Goal: Task Accomplishment & Management: Use online tool/utility

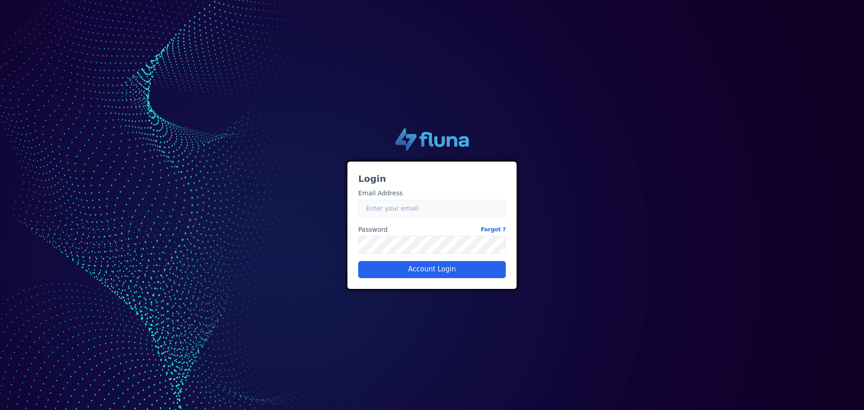
type input "[EMAIL_ADDRESS][PERSON_NAME][DOMAIN_NAME]"
click at [404, 210] on input "[EMAIL_ADDRESS][PERSON_NAME][DOMAIN_NAME]" at bounding box center [432, 209] width 148 height 18
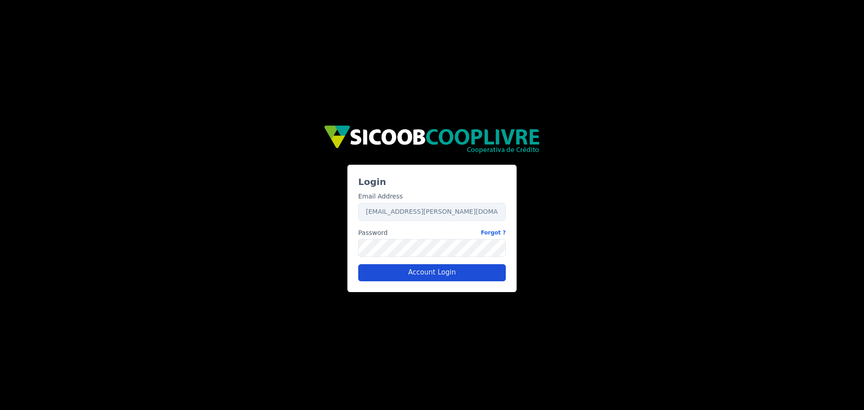
click at [423, 269] on button "Account Login" at bounding box center [432, 272] width 148 height 17
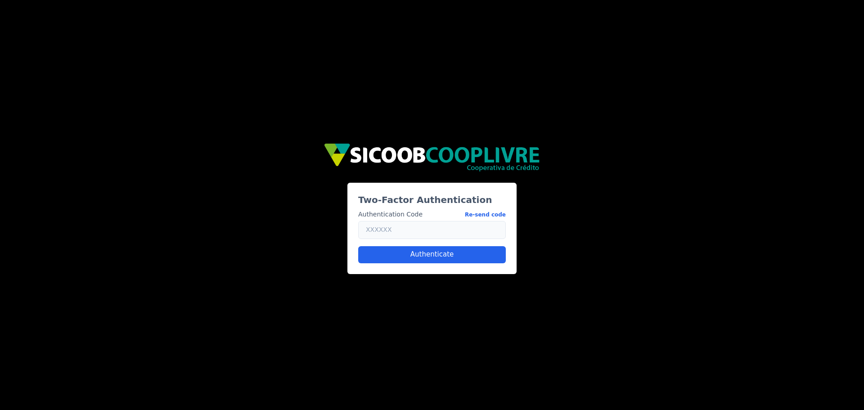
click at [416, 238] on input "text" at bounding box center [432, 230] width 148 height 18
click at [495, 214] on button "Re-send code" at bounding box center [485, 214] width 41 height 9
click at [442, 230] on input "text" at bounding box center [432, 230] width 148 height 18
paste input "475884"
type input "475884"
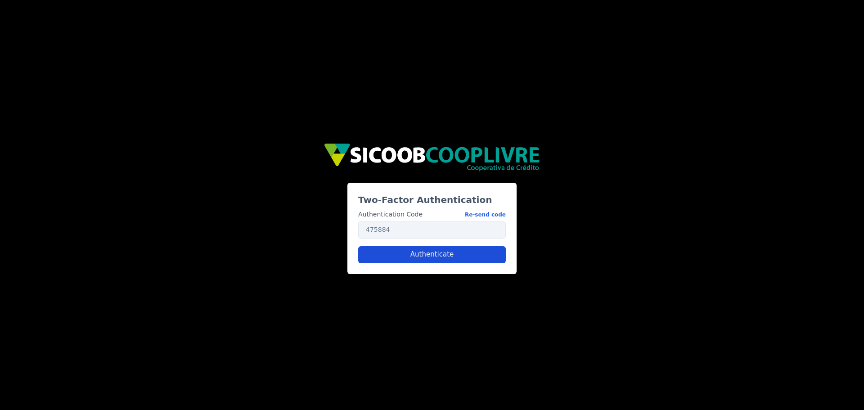
click at [430, 254] on button "Authenticate" at bounding box center [432, 254] width 148 height 17
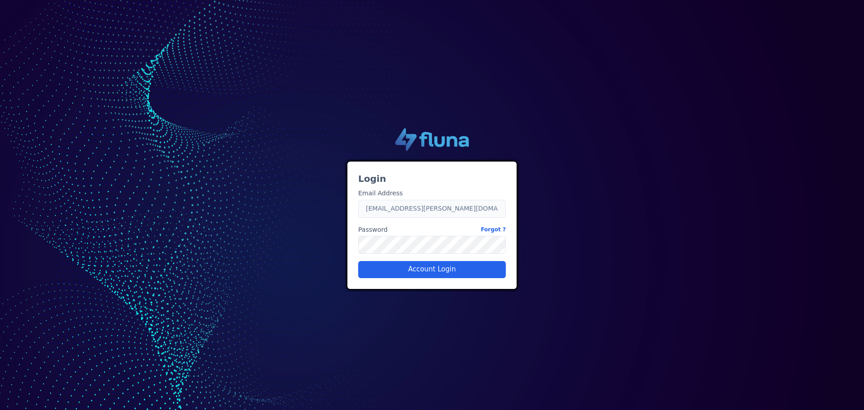
click at [392, 211] on input "[EMAIL_ADDRESS][PERSON_NAME][DOMAIN_NAME]" at bounding box center [432, 209] width 148 height 18
type input "caio.castro@fluna.io"
click at [407, 264] on button "Account Login" at bounding box center [432, 269] width 148 height 17
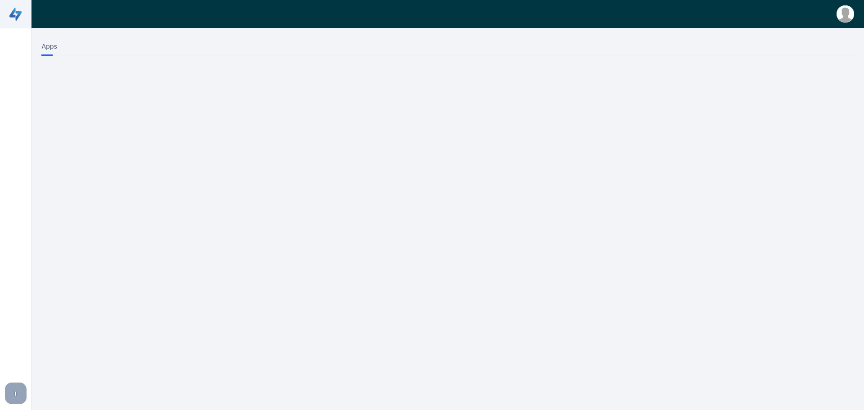
click at [850, 12] on img at bounding box center [844, 13] width 17 height 17
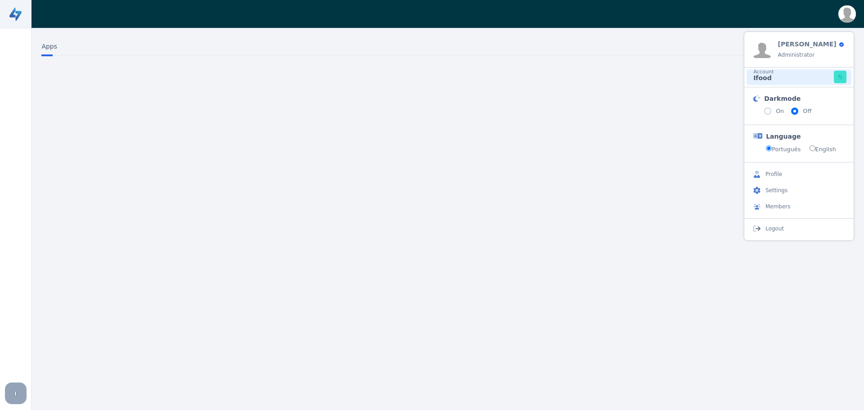
click at [808, 81] on div "Account Ifood" at bounding box center [792, 77] width 82 height 16
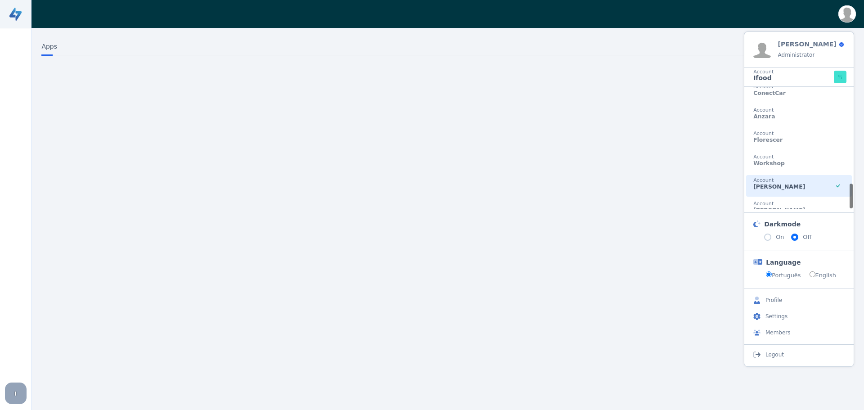
scroll to position [441, 0]
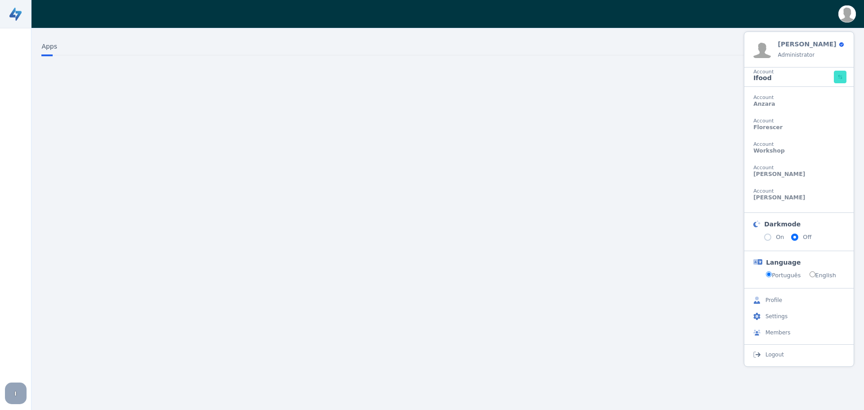
click at [159, 137] on div "Apps" at bounding box center [447, 206] width 823 height 329
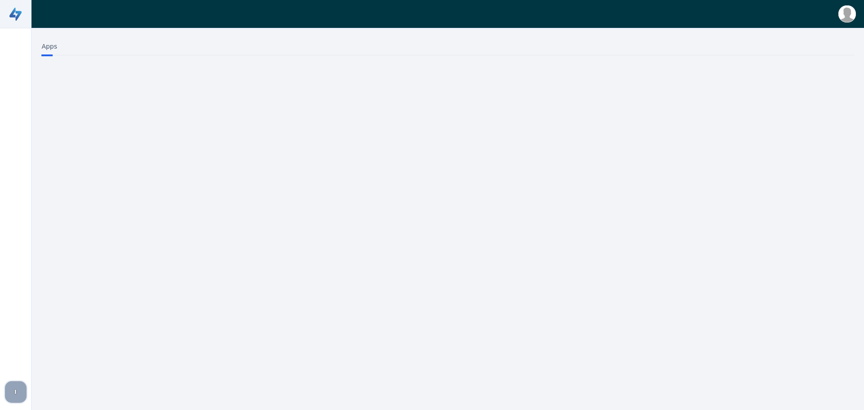
click at [10, 391] on div "I" at bounding box center [16, 392] width 22 height 22
click at [128, 220] on div "Apps" at bounding box center [447, 206] width 823 height 329
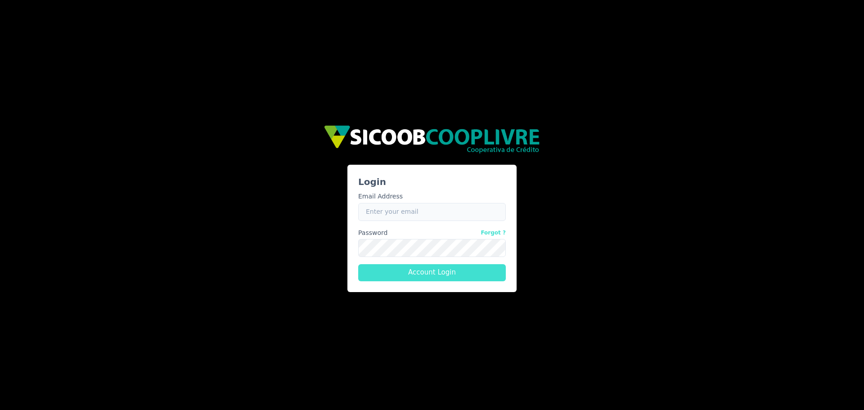
type input "caio.castro@fluna.io"
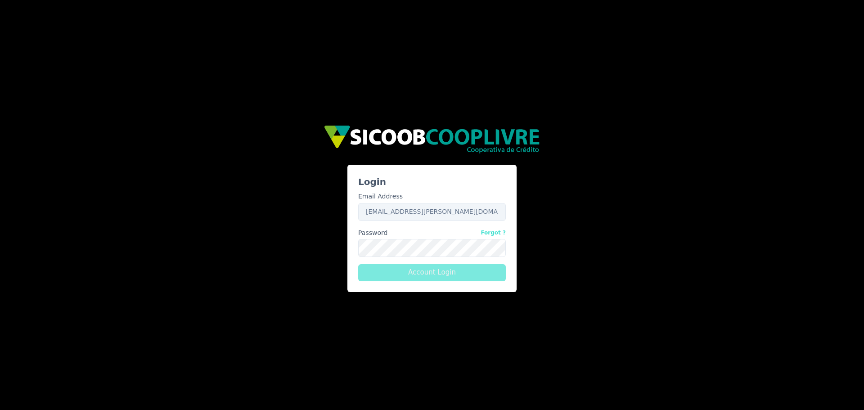
click at [432, 274] on button "Account Login" at bounding box center [432, 272] width 148 height 17
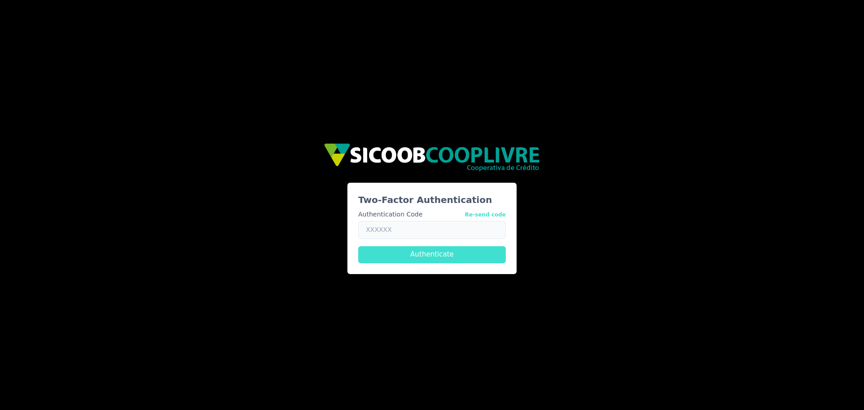
click at [449, 231] on input "text" at bounding box center [432, 230] width 148 height 18
paste input "721319"
type input "721319"
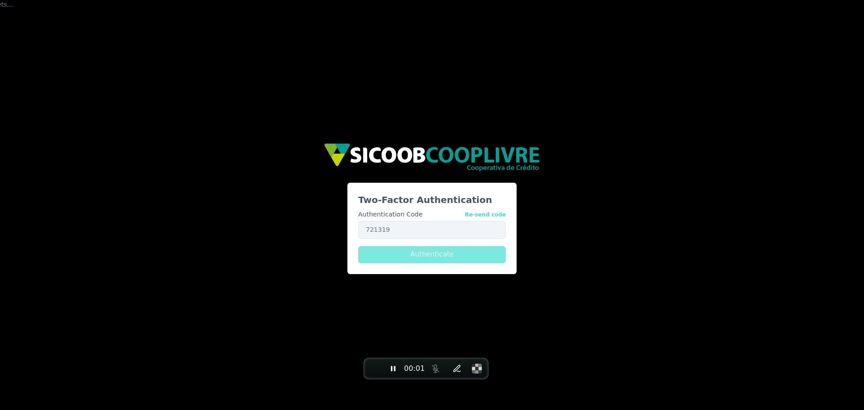
click at [426, 256] on button "Authenticate" at bounding box center [432, 254] width 148 height 17
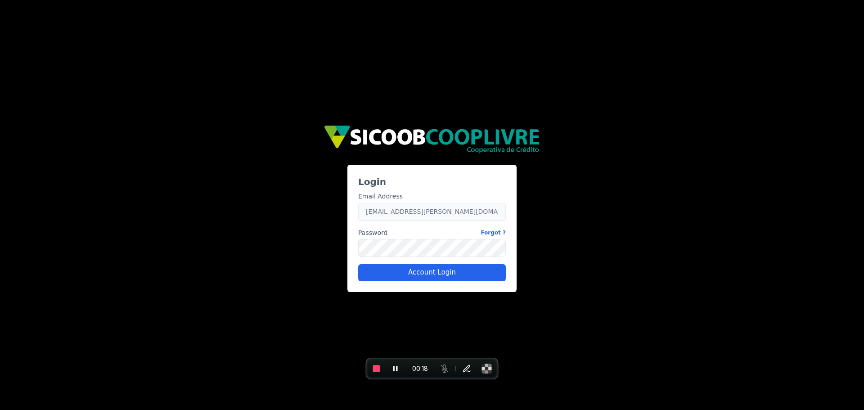
click at [398, 212] on input "caio.castro@fluna.io" at bounding box center [432, 212] width 148 height 18
type input "caio.castro+sicoob@fluna.io"
click at [410, 274] on button "Account Login" at bounding box center [432, 272] width 148 height 17
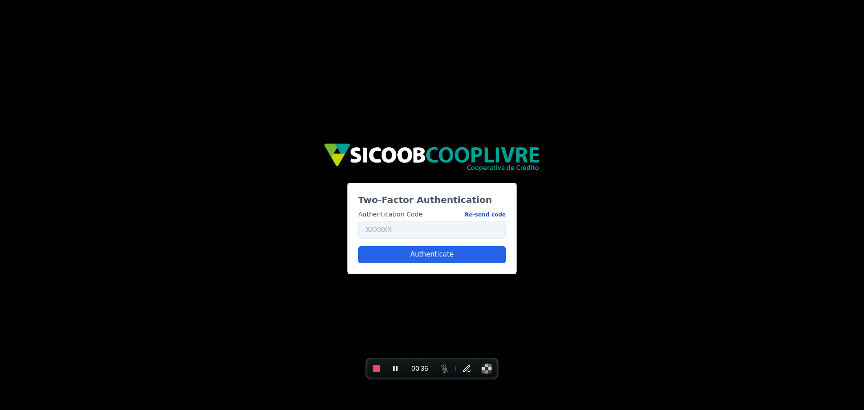
click at [488, 214] on button "Re-send code" at bounding box center [485, 214] width 41 height 9
click at [448, 240] on div "Authentication Code Re-send code Authenticate" at bounding box center [432, 232] width 155 height 60
click at [447, 236] on input "text" at bounding box center [432, 230] width 148 height 18
paste input "549181"
type input "549181"
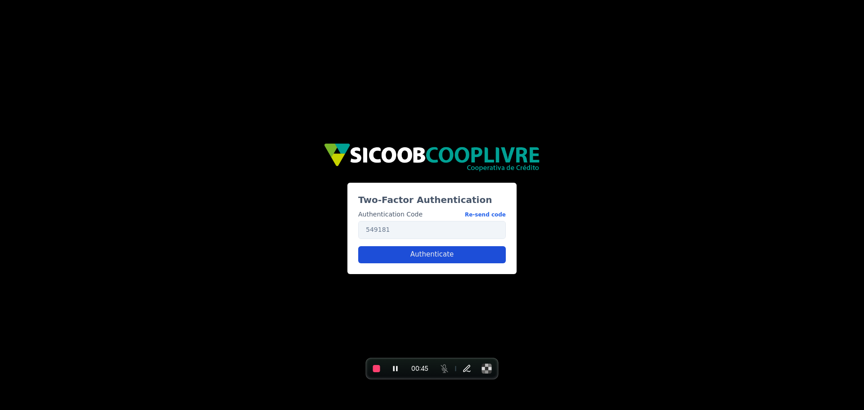
click at [440, 256] on button "Authenticate" at bounding box center [432, 254] width 148 height 17
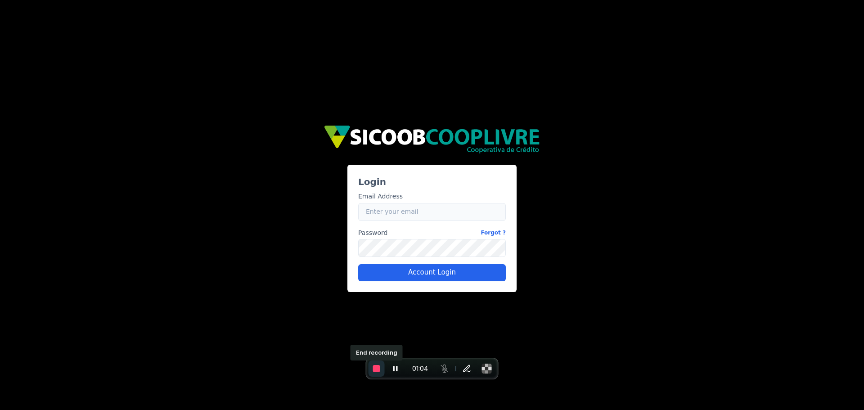
type input "[EMAIL_ADDRESS][PERSON_NAME][DOMAIN_NAME]"
click at [378, 369] on span "End recording" at bounding box center [376, 368] width 7 height 7
type input "[EMAIL_ADDRESS][PERSON_NAME][DOMAIN_NAME]"
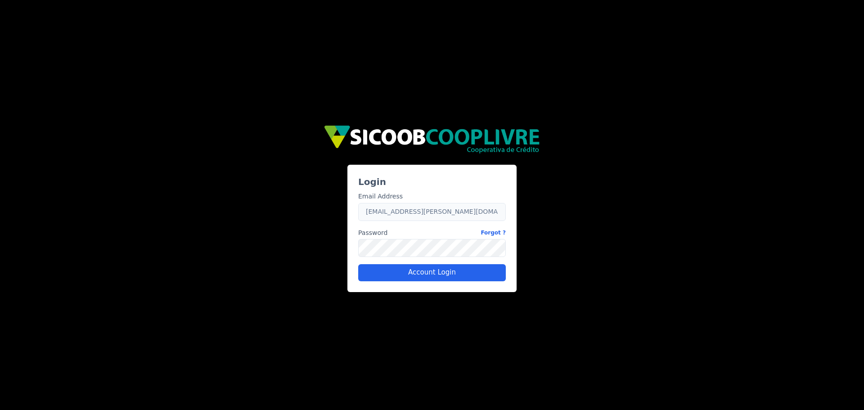
click at [419, 211] on input "[EMAIL_ADDRESS][PERSON_NAME][DOMAIN_NAME]" at bounding box center [432, 212] width 148 height 18
click at [432, 271] on button "Account Login" at bounding box center [432, 272] width 148 height 17
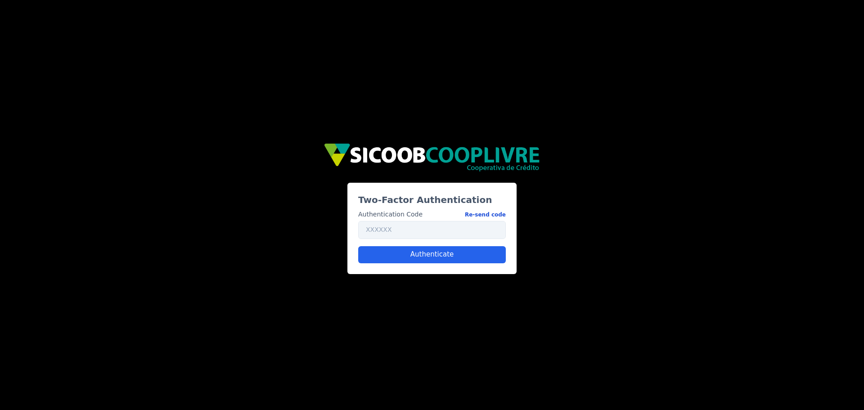
click at [487, 213] on button "Re-send code" at bounding box center [485, 214] width 41 height 9
click at [424, 225] on input "text" at bounding box center [432, 230] width 148 height 18
paste input "220053"
type input "220053"
click at [427, 258] on button "Authenticate" at bounding box center [432, 254] width 148 height 17
